Goal: Information Seeking & Learning: Learn about a topic

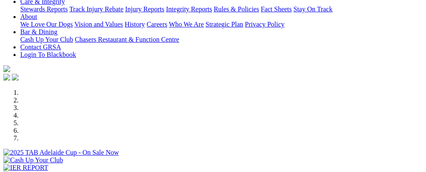
select select "NT"
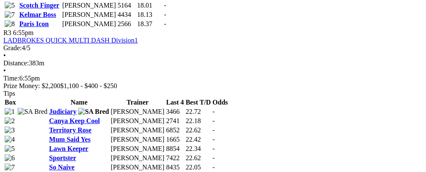
scroll to position [632, 0]
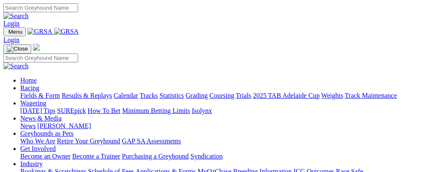
select select "NT"
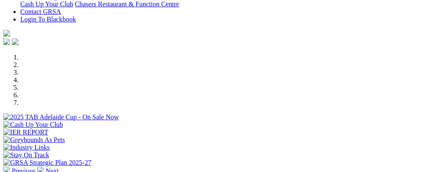
scroll to position [225, 0]
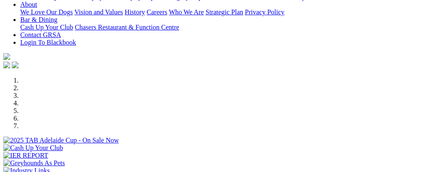
select select "NT"
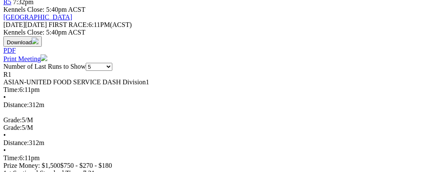
scroll to position [0, 18]
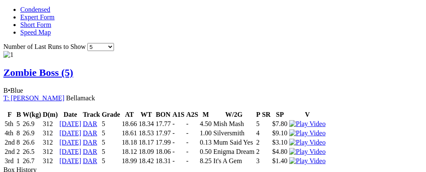
scroll to position [0, 31]
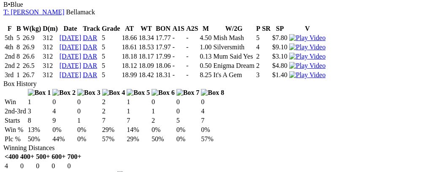
scroll to position [625, 0]
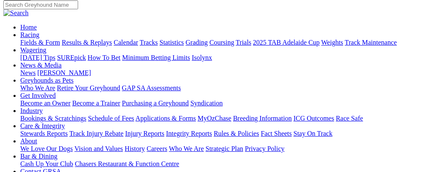
scroll to position [61, 0]
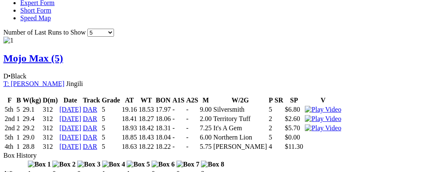
scroll to position [0, 27]
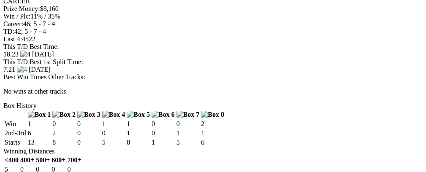
scroll to position [845, 0]
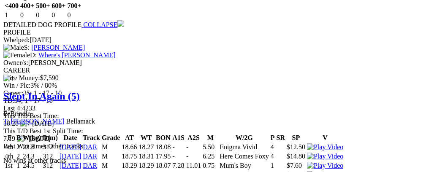
scroll to position [1032, 0]
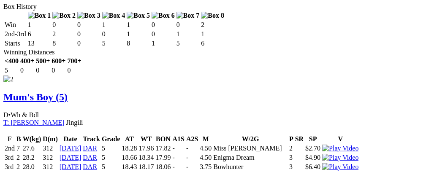
scroll to position [940, 0]
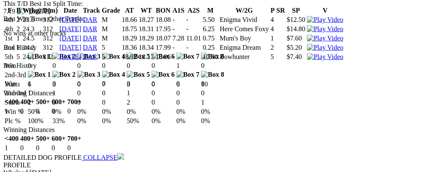
scroll to position [1174, 0]
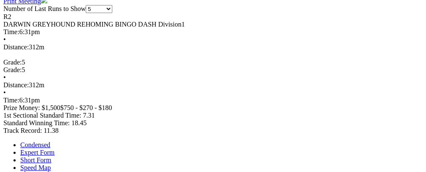
scroll to position [0, 0]
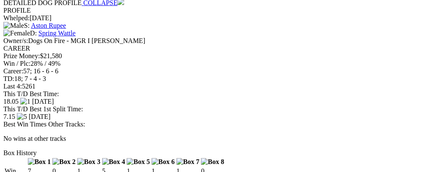
scroll to position [0, 19]
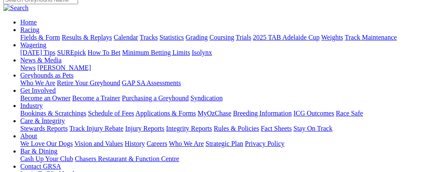
scroll to position [0, 0]
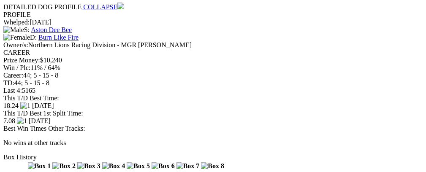
scroll to position [0, 24]
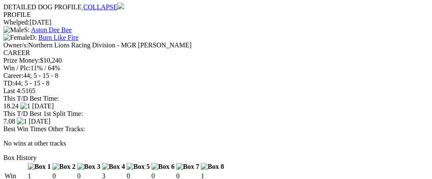
drag, startPoint x: 41, startPoint y: 130, endPoint x: 18, endPoint y: 130, distance: 22.8
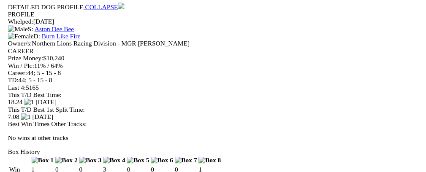
scroll to position [0, 18]
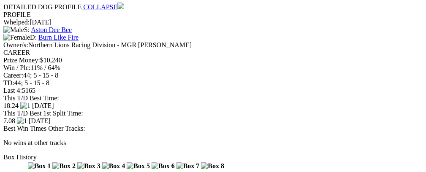
scroll to position [0, 24]
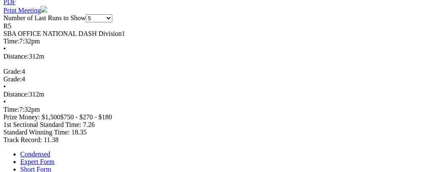
scroll to position [0, 0]
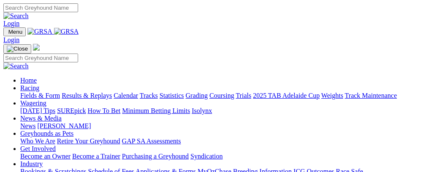
select select "NT"
